Goal: Information Seeking & Learning: Learn about a topic

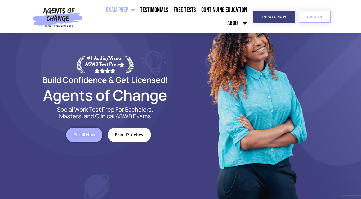
scroll to position [40, 0]
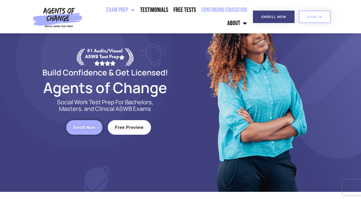
click at [213, 9] on link "Continuing Education" at bounding box center [223, 9] width 51 height 13
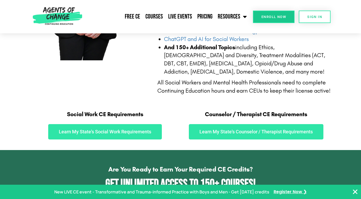
scroll to position [276, 0]
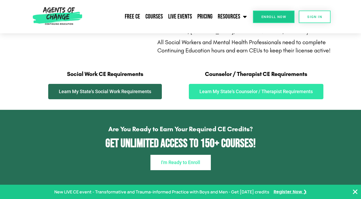
click at [118, 96] on link "Learn My State's Social Work Requirements" at bounding box center [104, 91] width 113 height 15
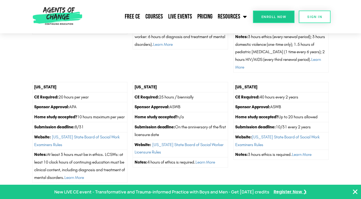
scroll to position [826, 0]
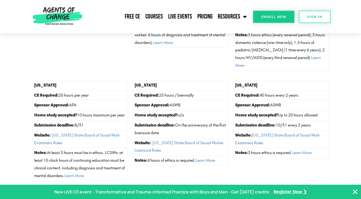
click at [113, 94] on td "CE Required: 20 hours per year" at bounding box center [79, 95] width 95 height 10
click at [112, 106] on td "Sponsor Approval: APA" at bounding box center [79, 105] width 95 height 10
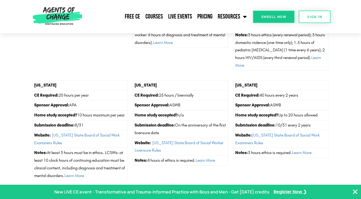
click at [112, 106] on td "Sponsor Approval: APA" at bounding box center [79, 105] width 95 height 10
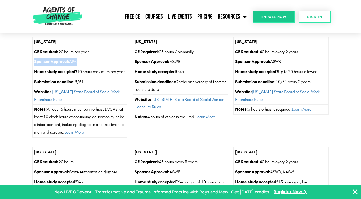
scroll to position [887, 0]
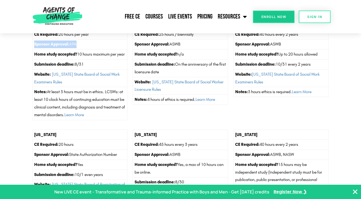
click at [112, 101] on td "Notes: At least 3 hours must be in ethics. LCSWs: at least 10 clock hours of co…" at bounding box center [79, 103] width 95 height 33
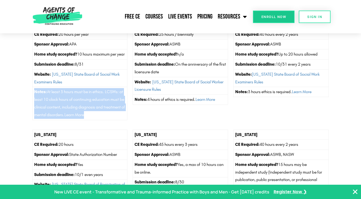
click at [112, 101] on td "Notes: At least 3 hours must be in ethics. LCSWs: at least 10 clock hours of co…" at bounding box center [79, 103] width 95 height 33
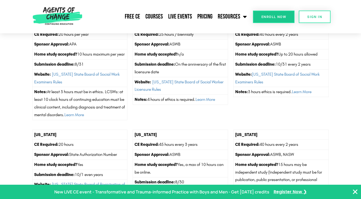
click at [112, 101] on td "Notes: At least 3 hours must be in ethics. LCSWs: at least 10 clock hours of co…" at bounding box center [79, 103] width 95 height 33
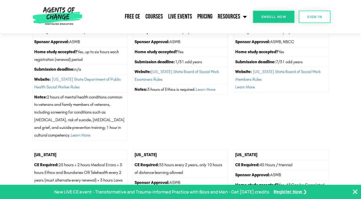
scroll to position [0, 0]
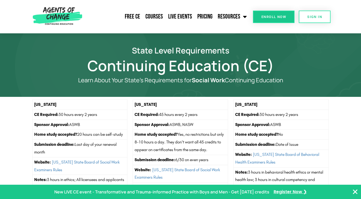
click at [61, 13] on img at bounding box center [57, 16] width 54 height 33
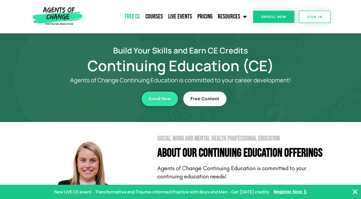
click at [135, 17] on link "Free CE" at bounding box center [132, 16] width 21 height 13
